Goal: Check status: Check status

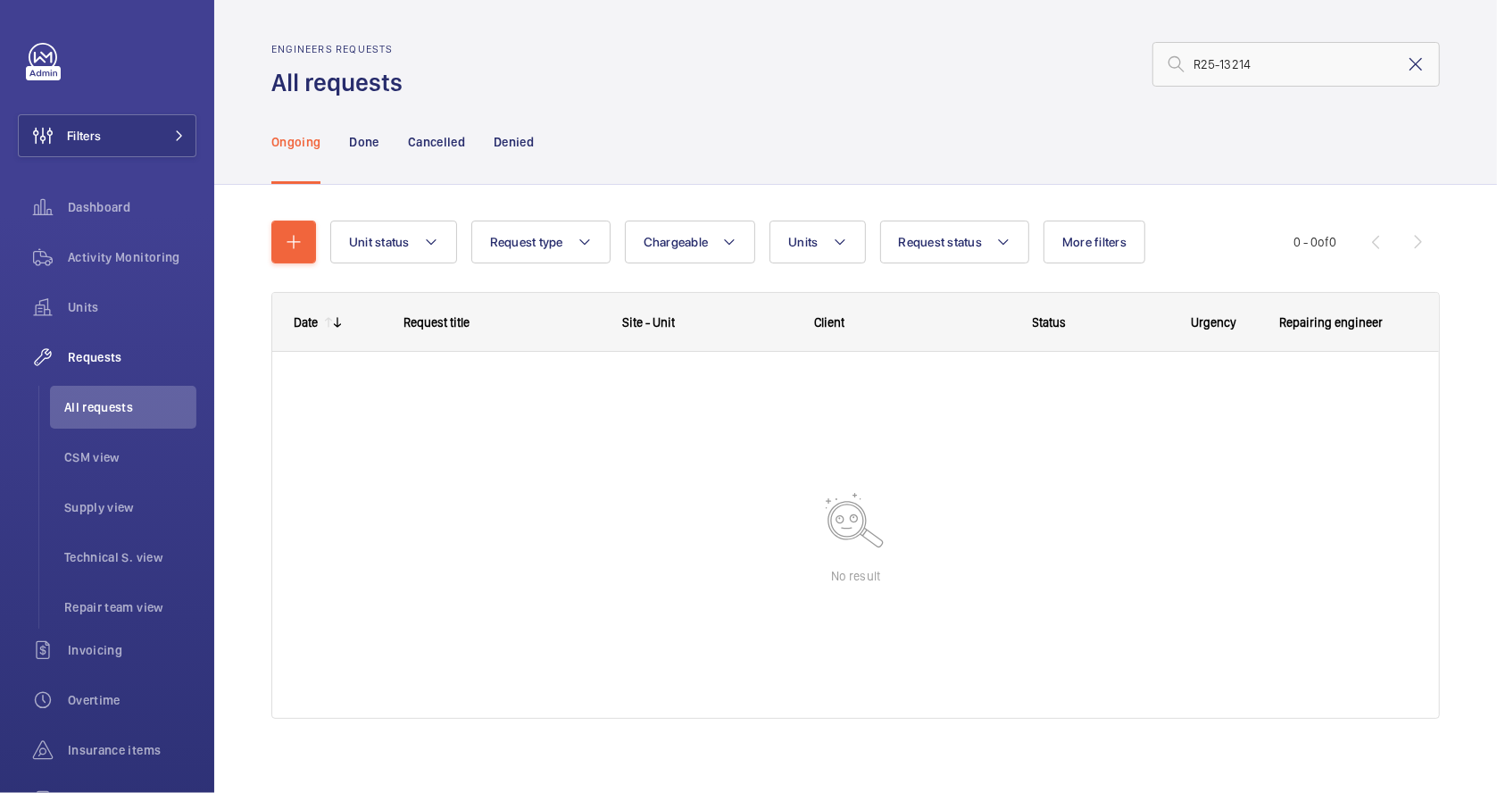
click at [1405, 67] on mat-icon at bounding box center [1415, 64] width 21 height 21
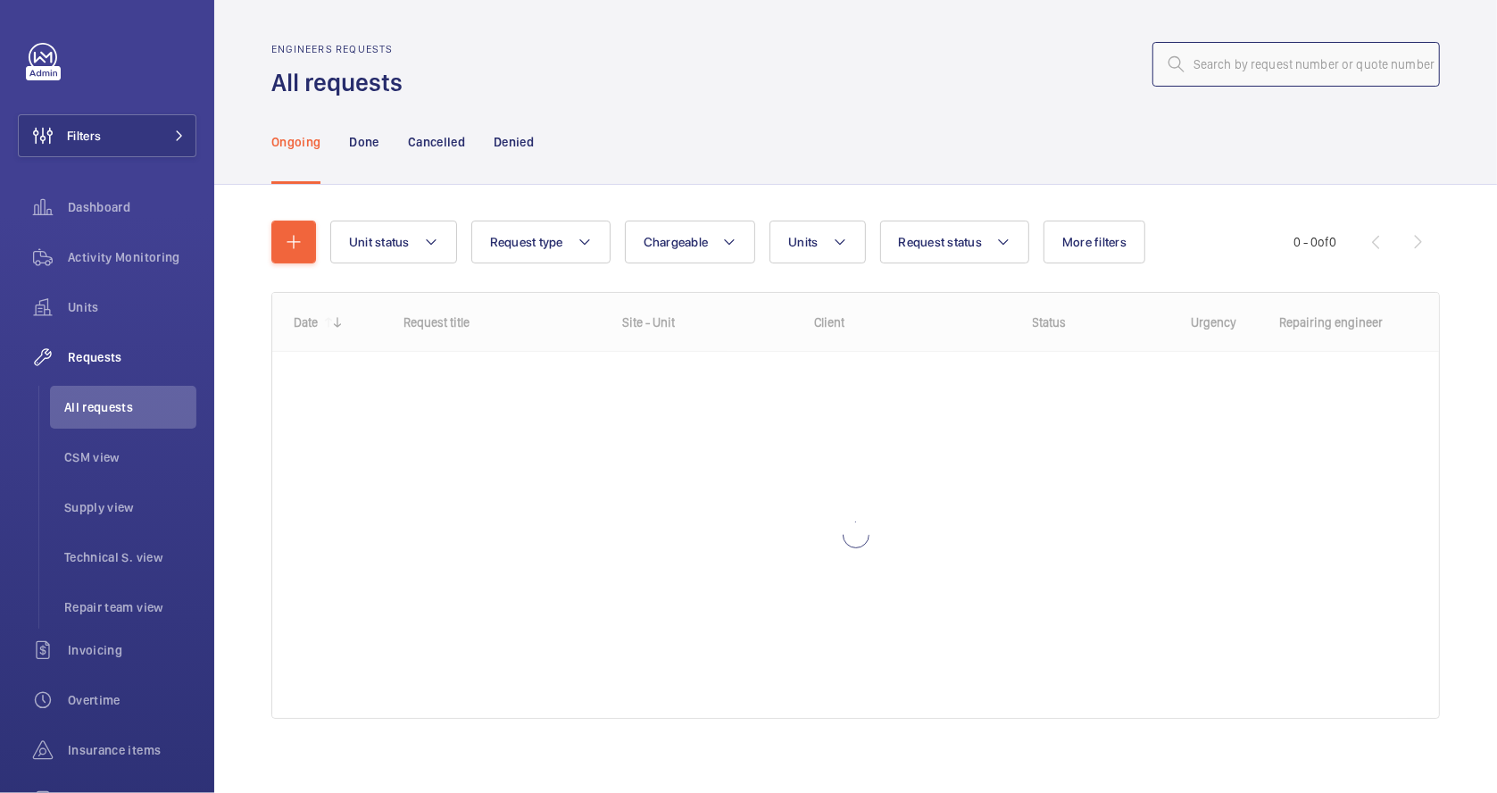
click at [1243, 68] on input "text" at bounding box center [1297, 64] width 288 height 45
click at [352, 135] on p "Done" at bounding box center [363, 142] width 29 height 18
click at [1222, 61] on input "text" at bounding box center [1297, 64] width 288 height 45
paste input "R25-11237"
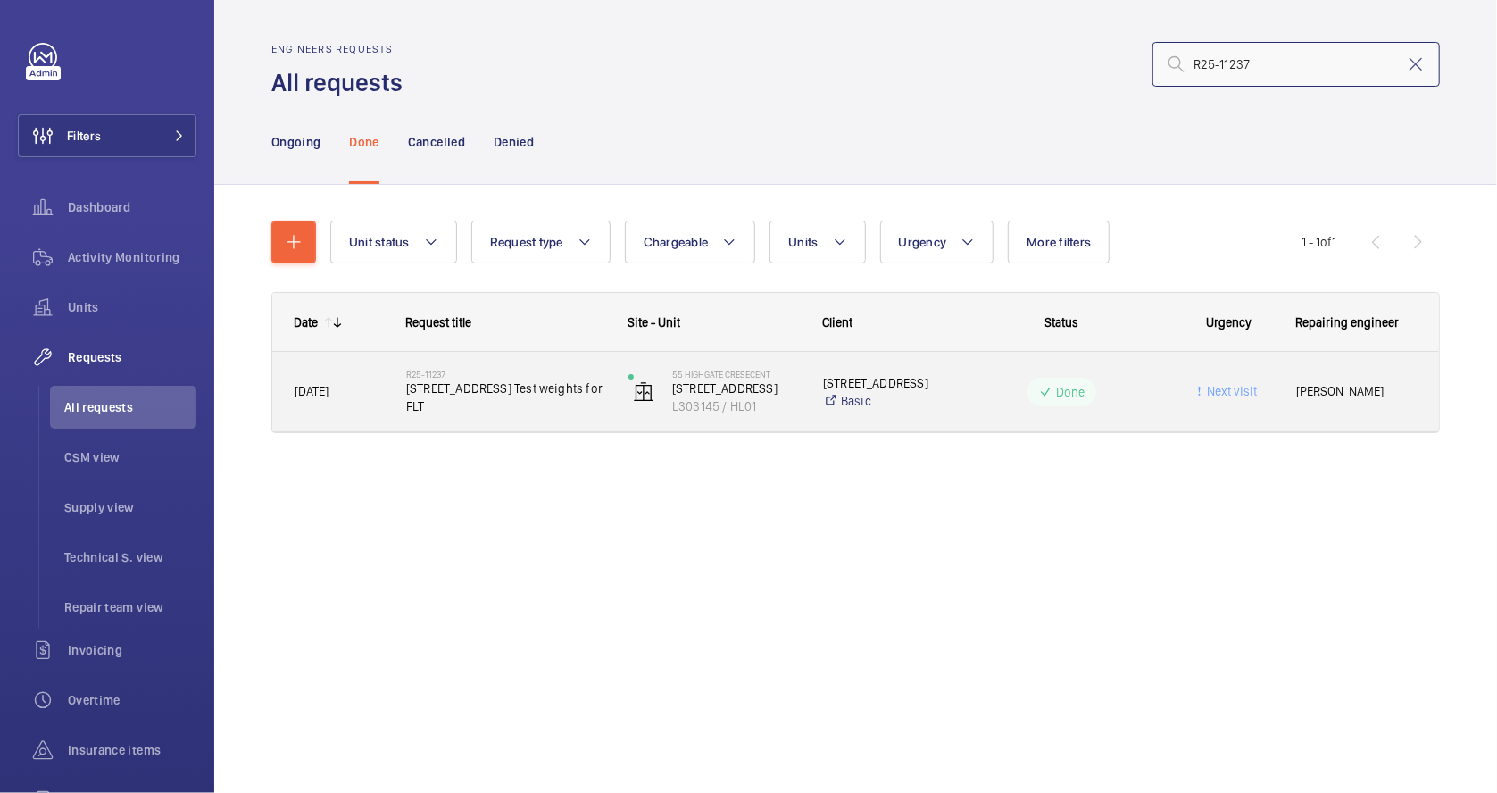
type input "R25-11237"
click at [531, 417] on div "R25-11237 [STREET_ADDRESS] Test weights for FLT" at bounding box center [505, 392] width 199 height 52
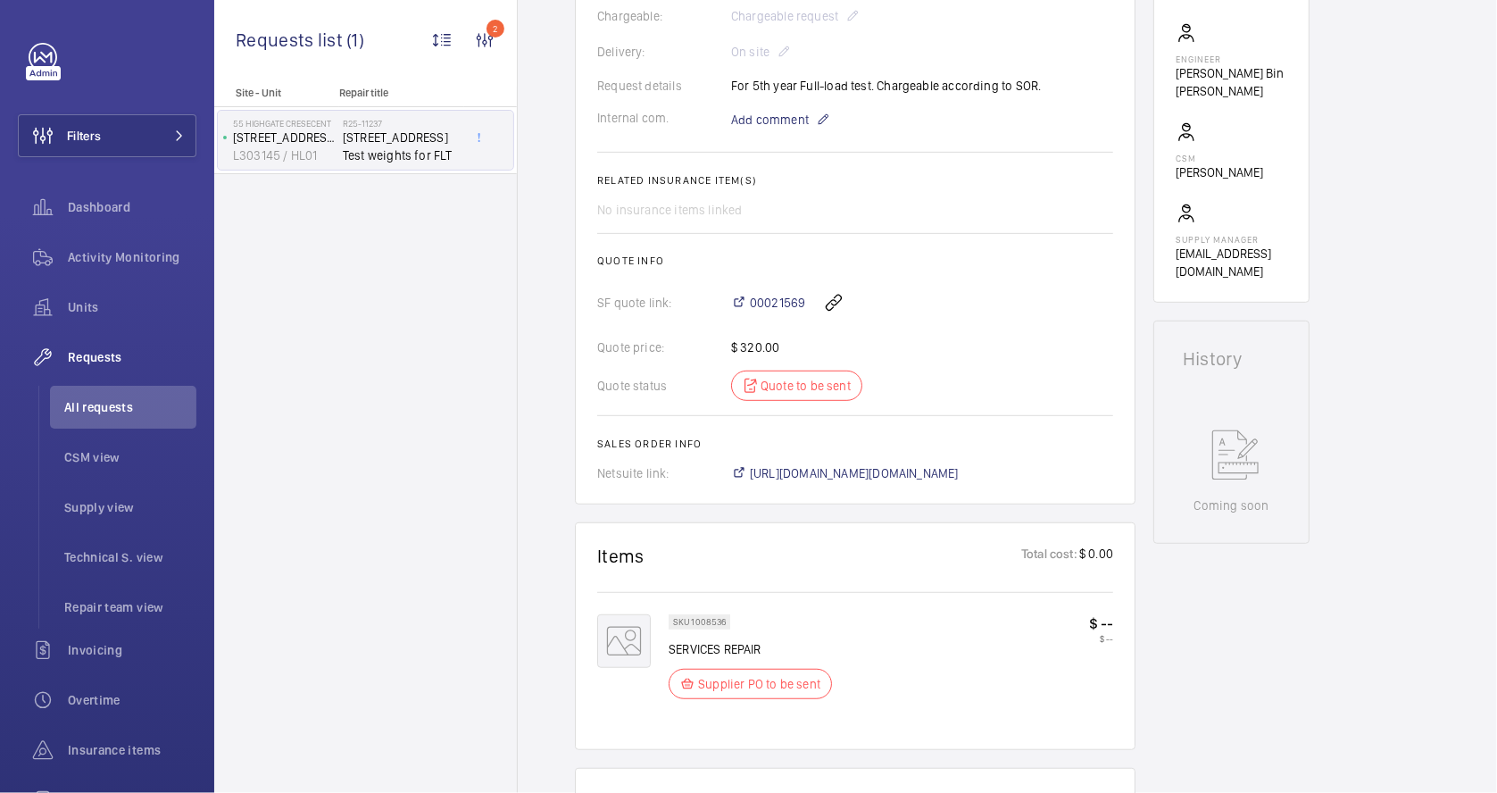
scroll to position [512, 0]
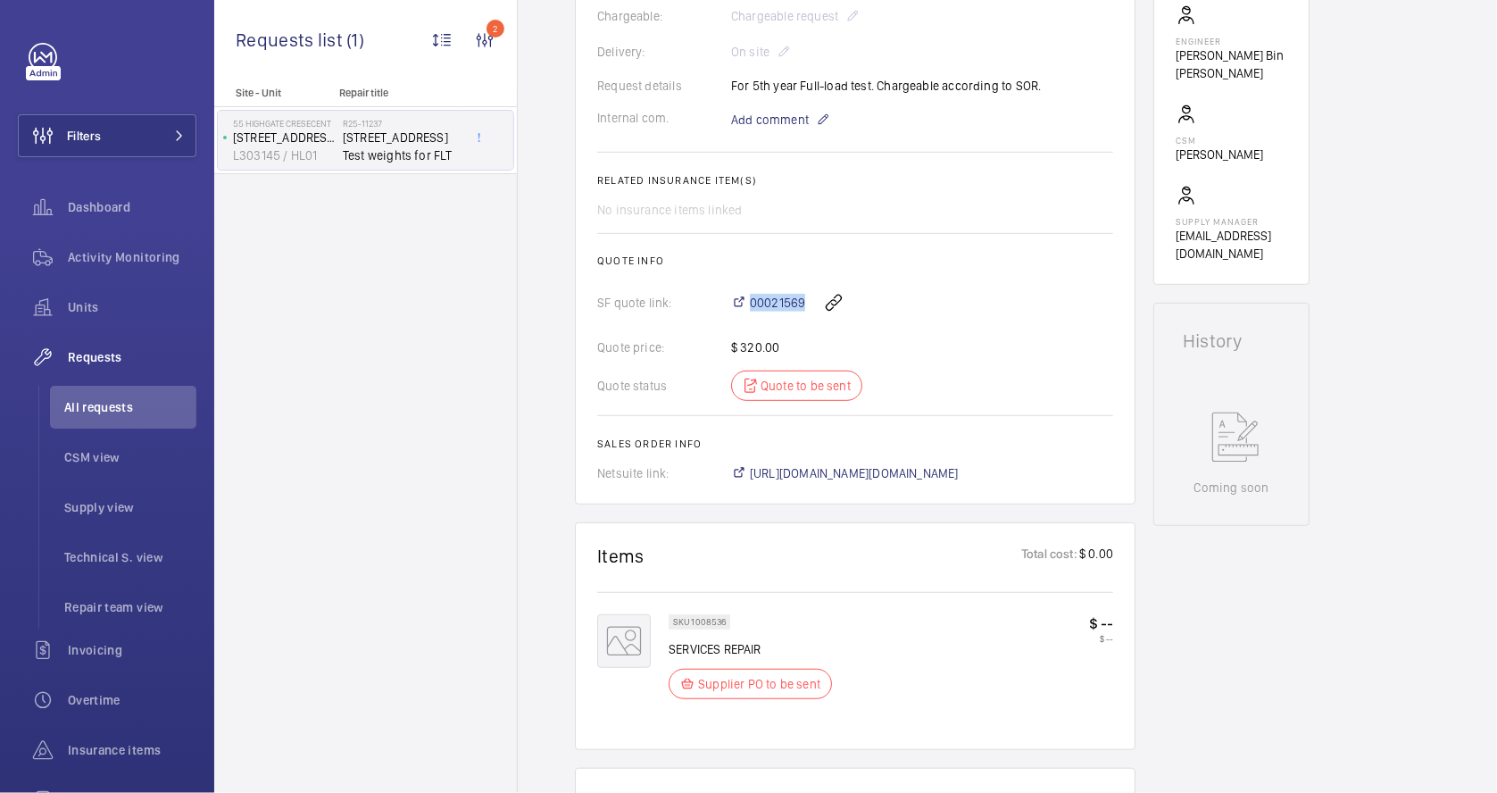
drag, startPoint x: 746, startPoint y: 282, endPoint x: 804, endPoint y: 282, distance: 57.1
click at [804, 282] on div "00021569" at bounding box center [922, 302] width 382 height 43
drag, startPoint x: 804, startPoint y: 282, endPoint x: 781, endPoint y: 296, distance: 26.5
copy div "00021569"
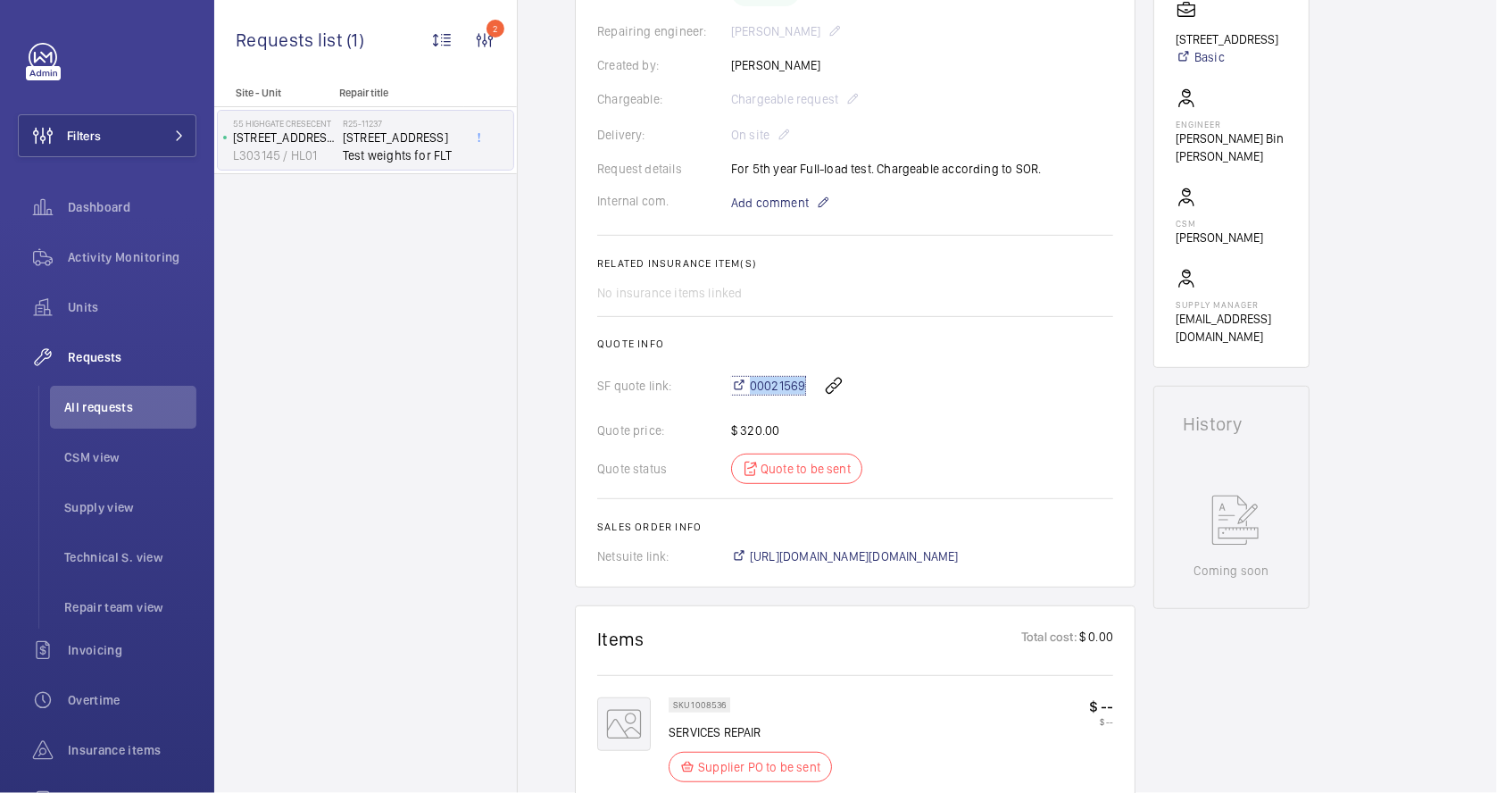
scroll to position [393, 0]
